Goal: Navigation & Orientation: Understand site structure

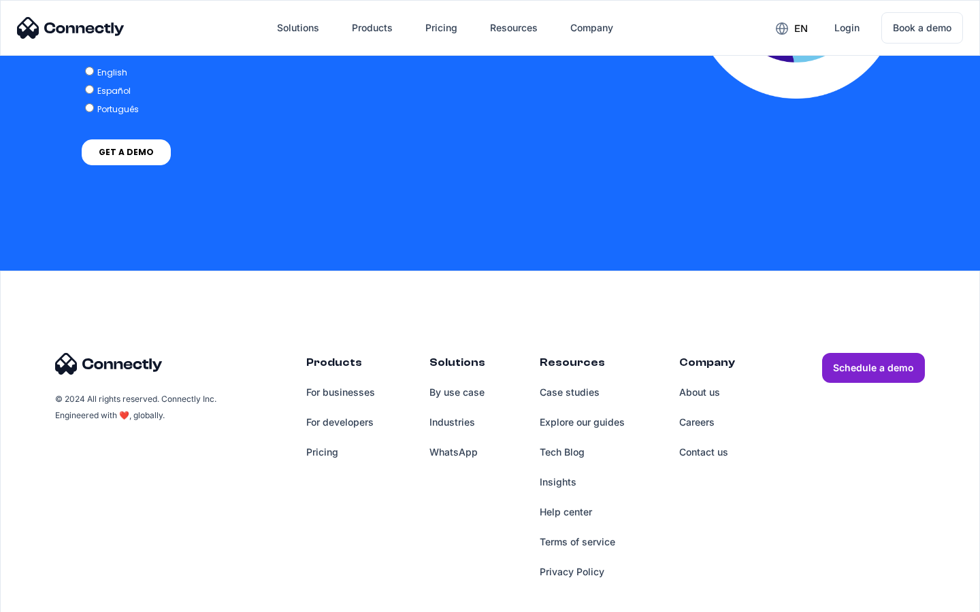
scroll to position [2781, 0]
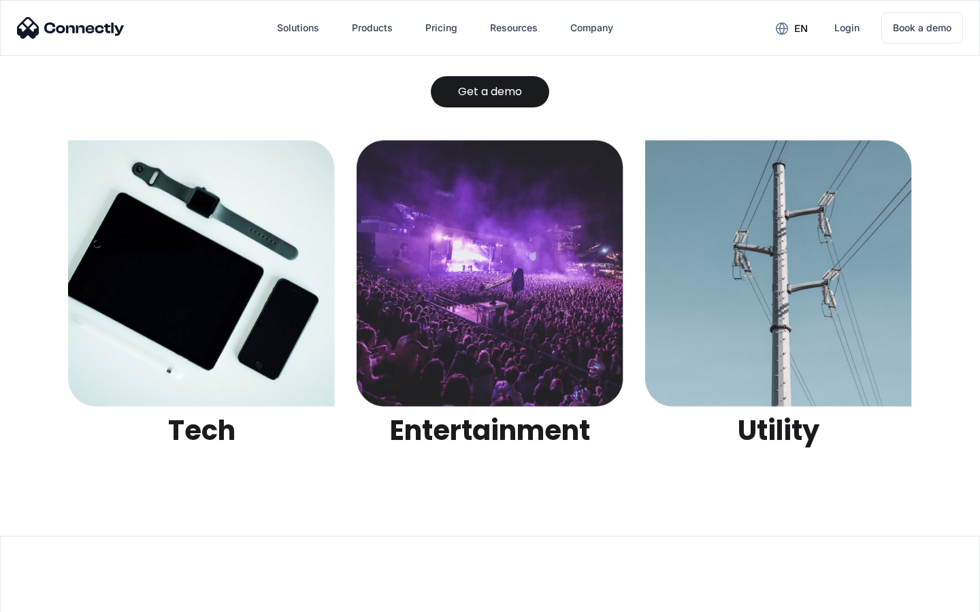
scroll to position [4293, 0]
